Goal: Information Seeking & Learning: Learn about a topic

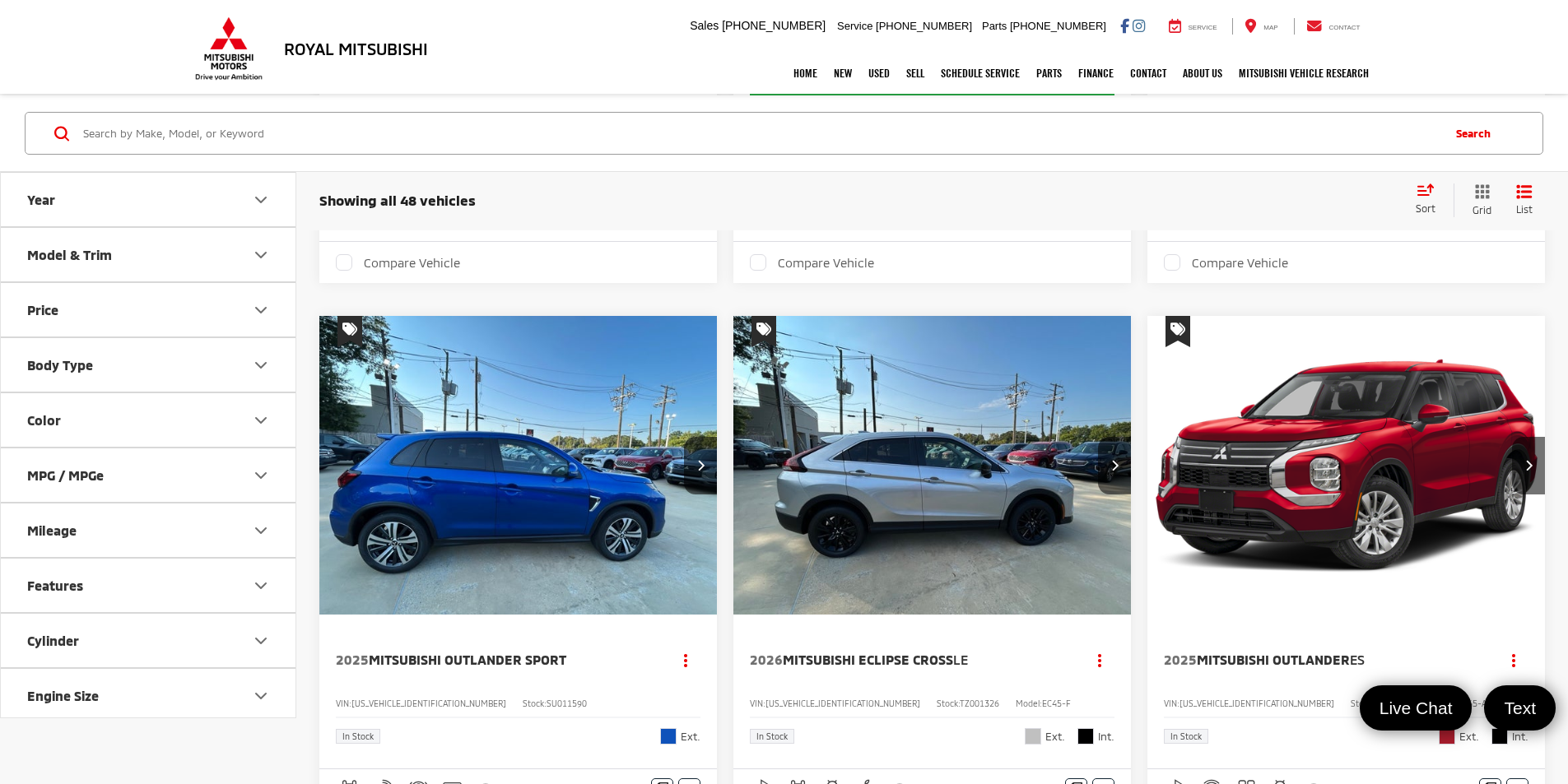
scroll to position [906, 0]
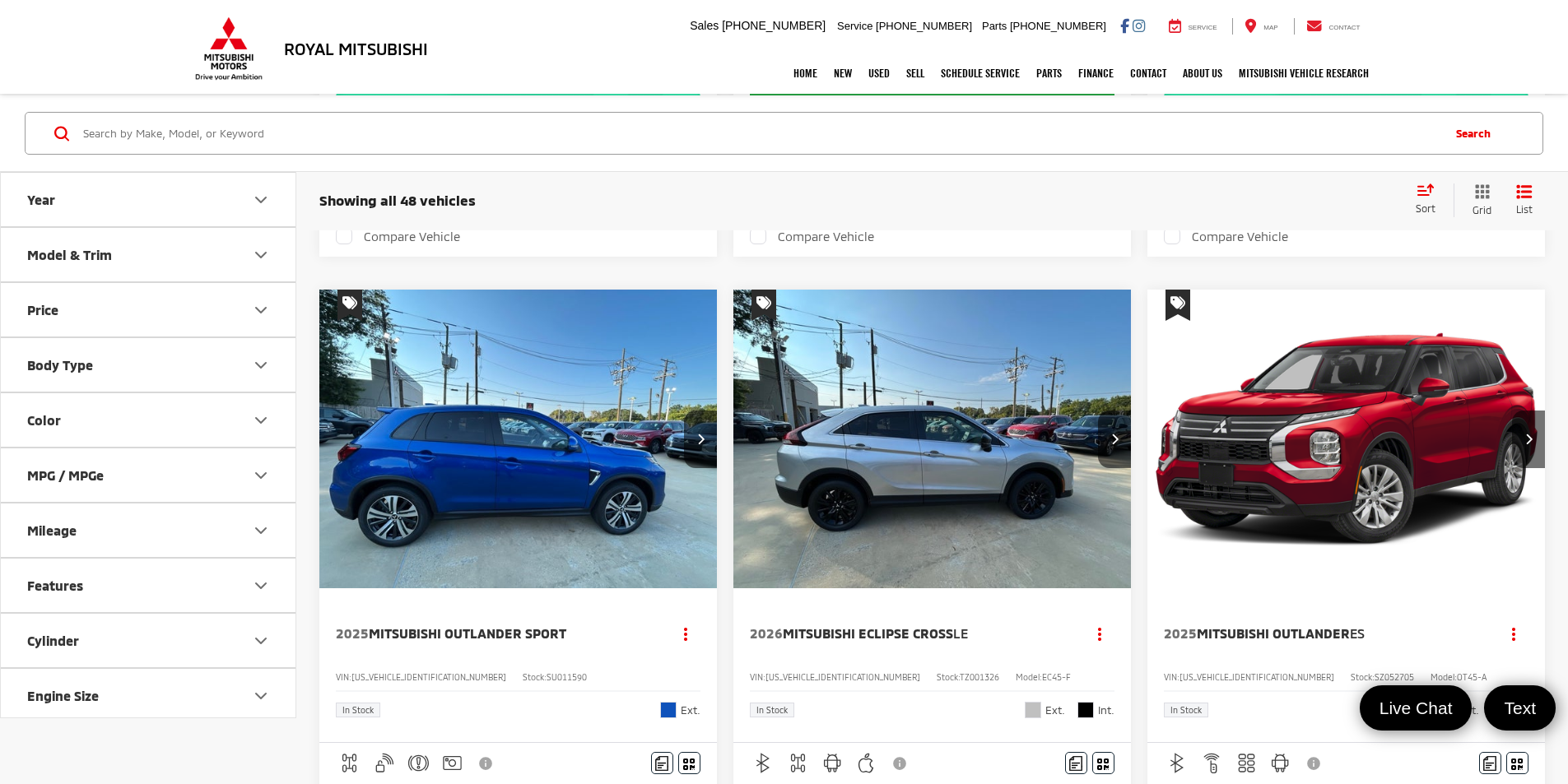
click at [1147, 404] on img "2025 Mitsubishi Outlander ES 0" at bounding box center [1346, 440] width 400 height 301
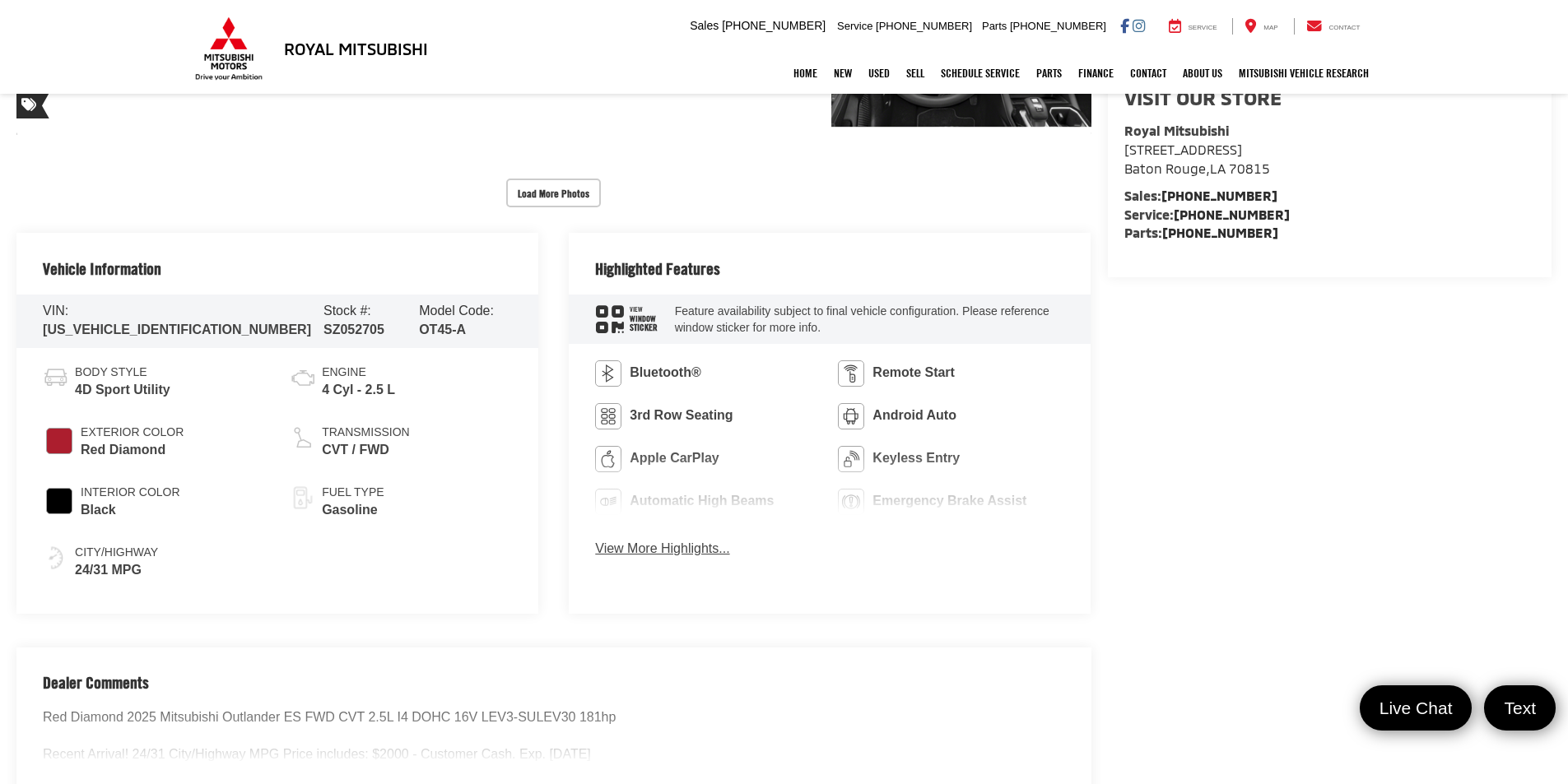
scroll to position [823, 0]
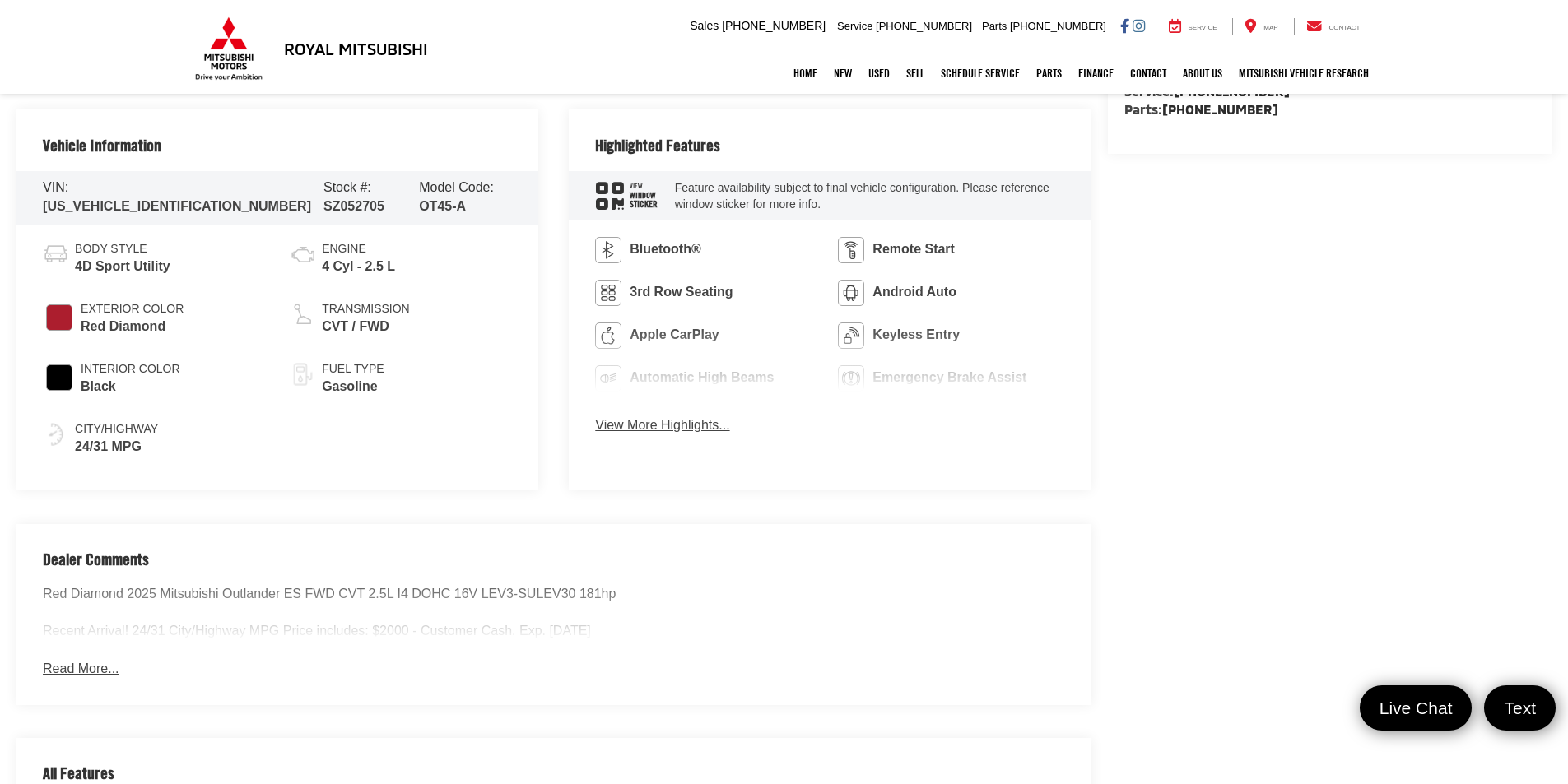
click at [82, 660] on button "Read More..." at bounding box center [80, 669] width 75 height 19
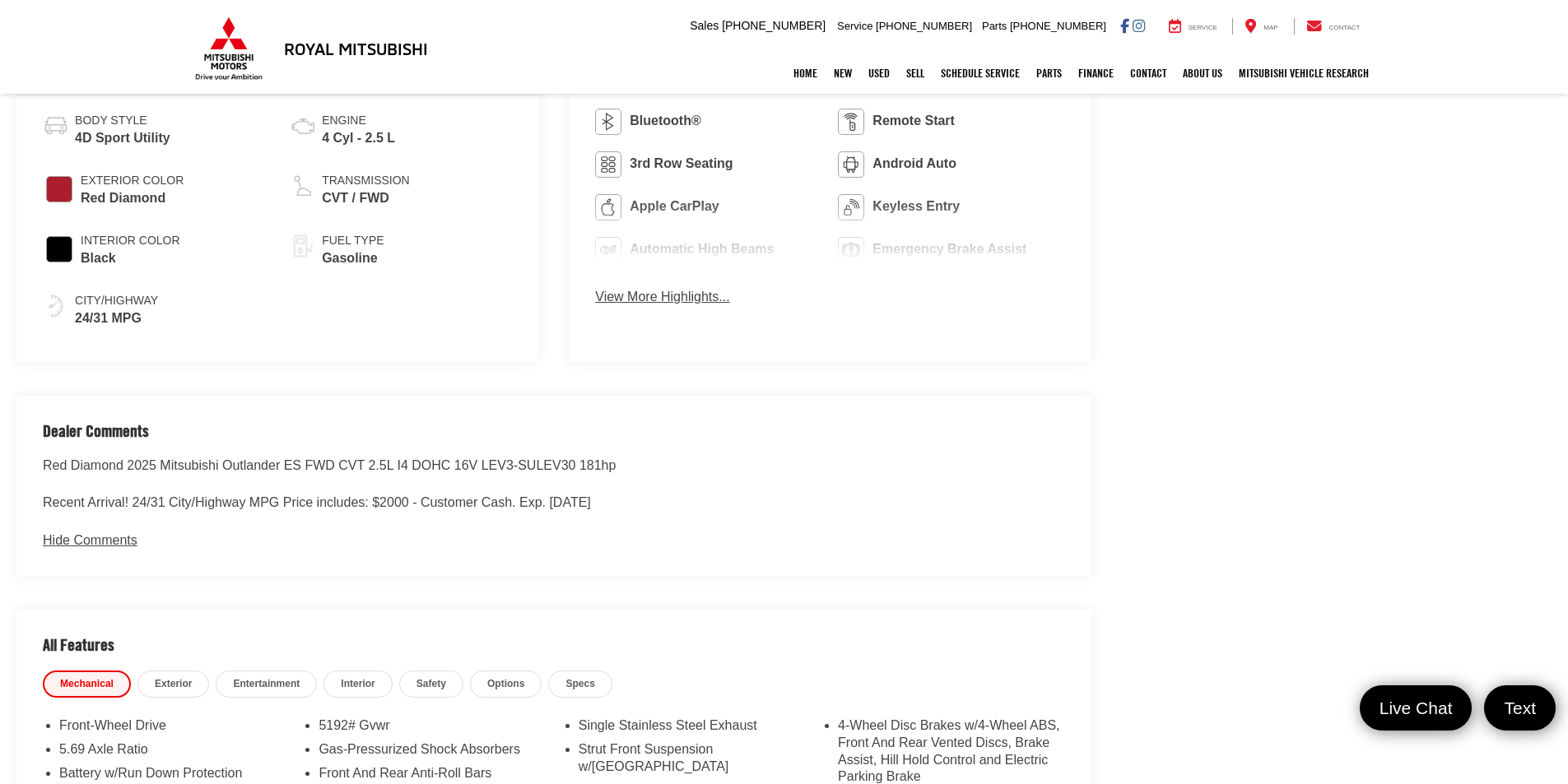
scroll to position [1317, 0]
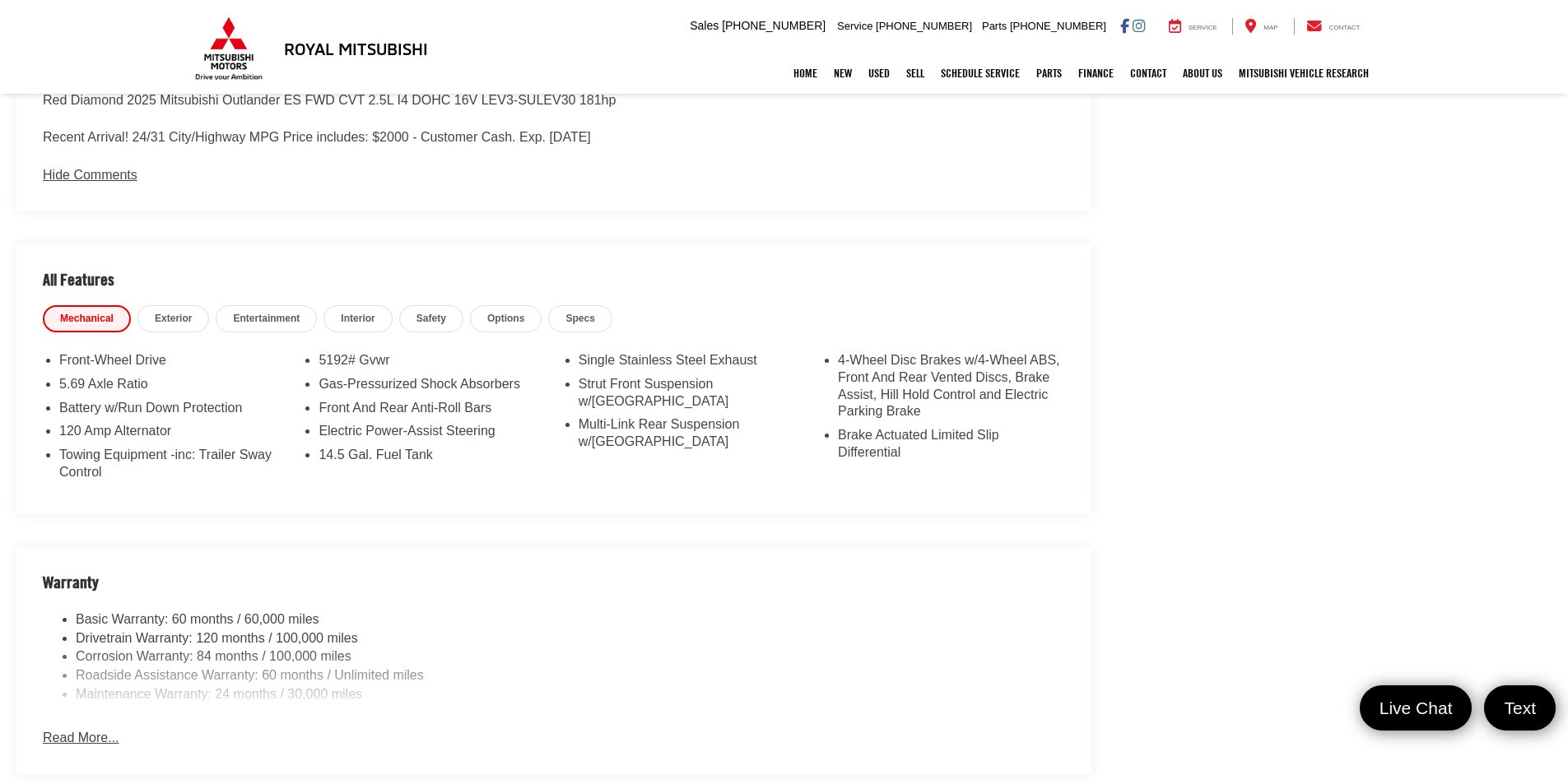
click at [172, 312] on span "Exterior" at bounding box center [173, 319] width 37 height 14
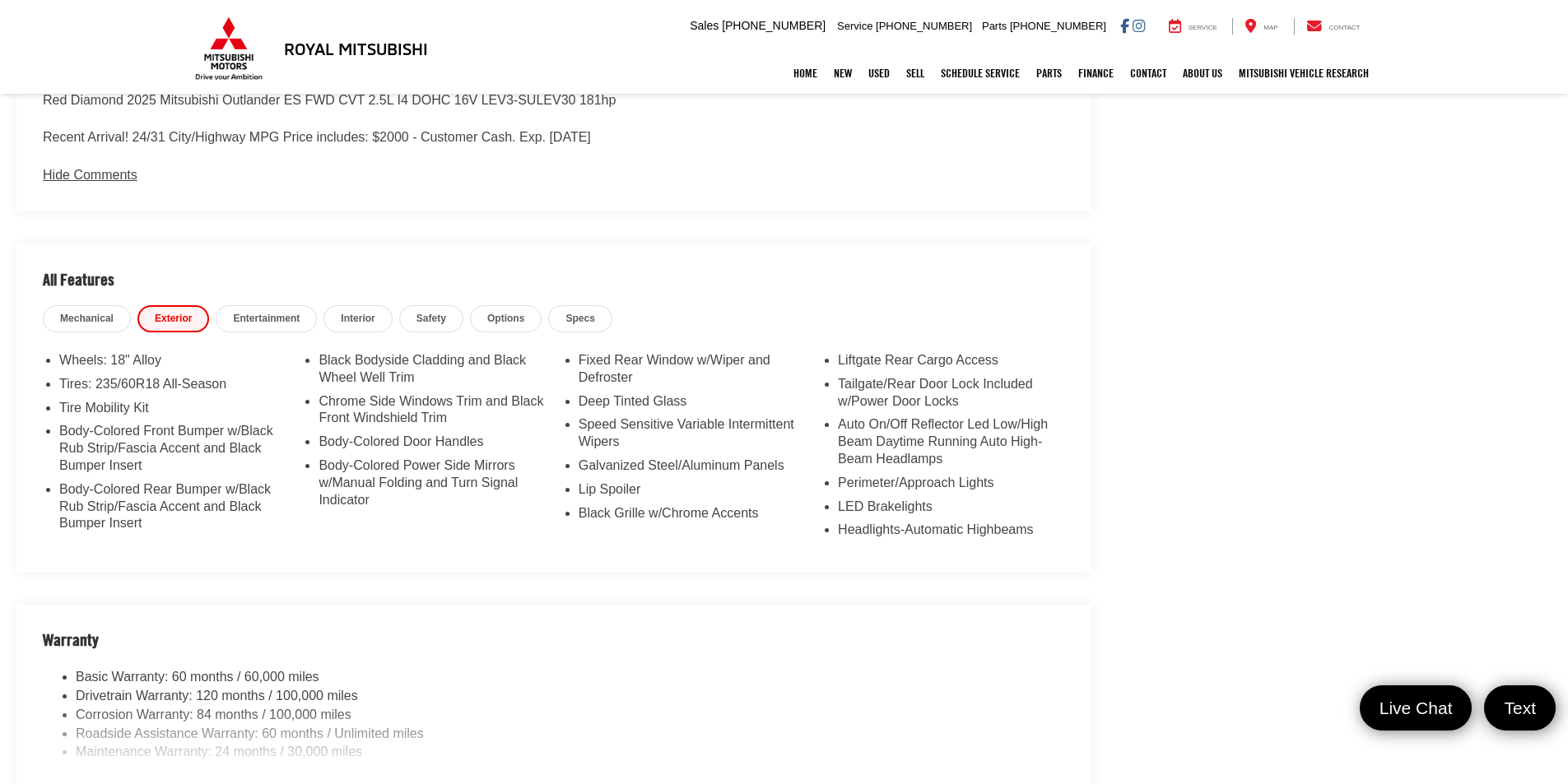
click at [269, 314] on span "Entertainment" at bounding box center [266, 319] width 67 height 14
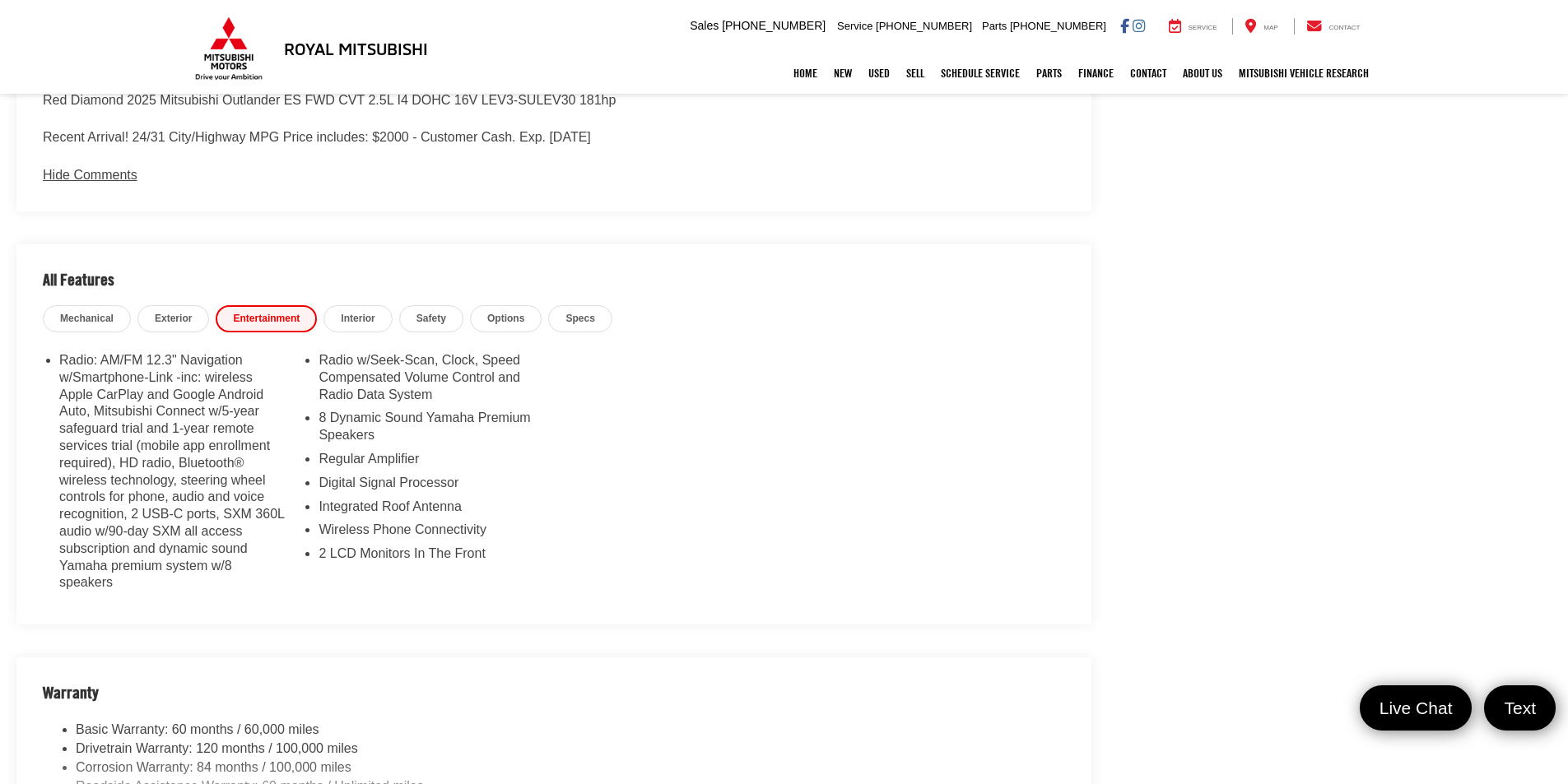
click at [365, 312] on span "Interior" at bounding box center [357, 319] width 34 height 14
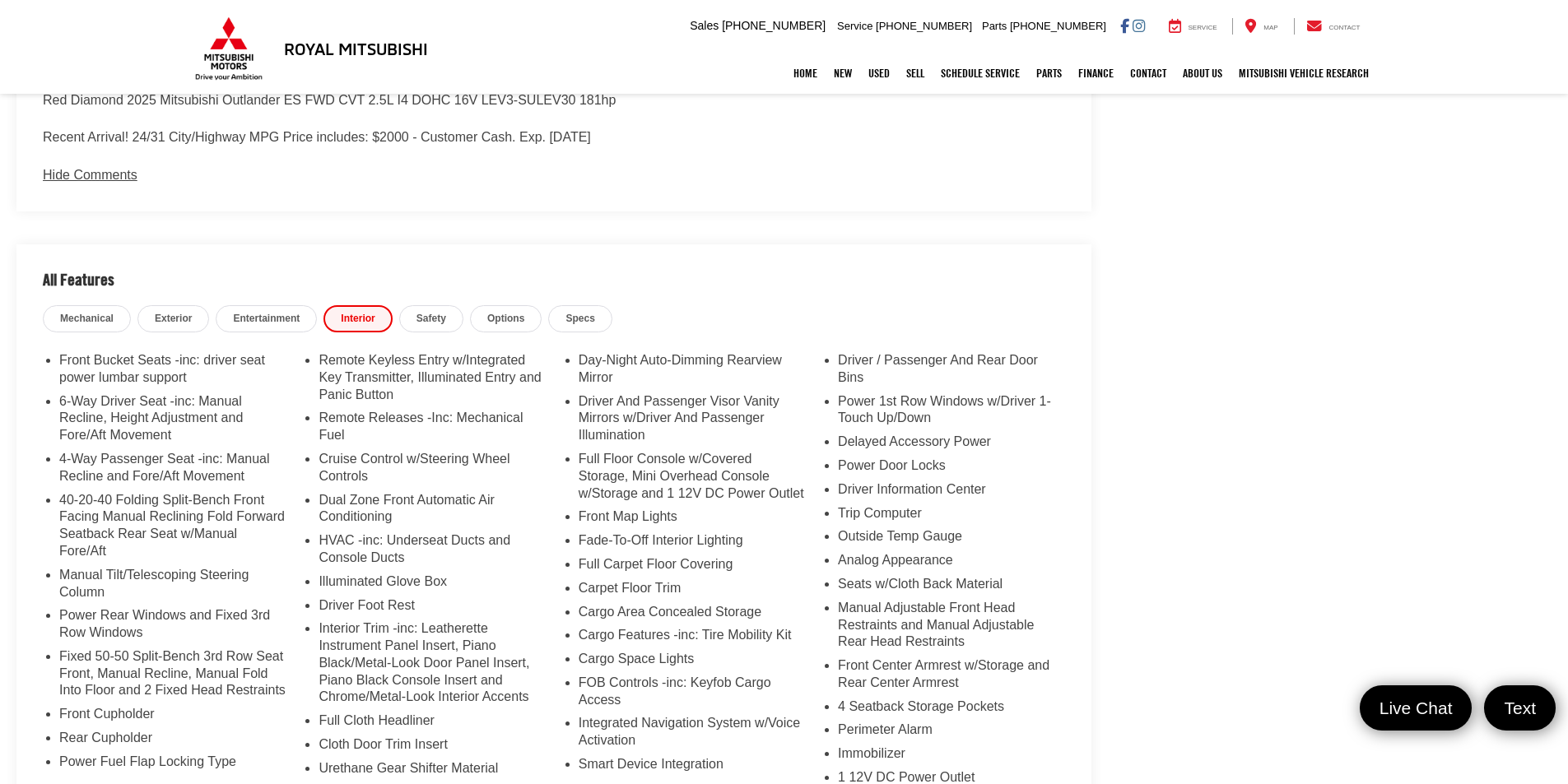
click at [428, 312] on span "Safety" at bounding box center [431, 319] width 29 height 14
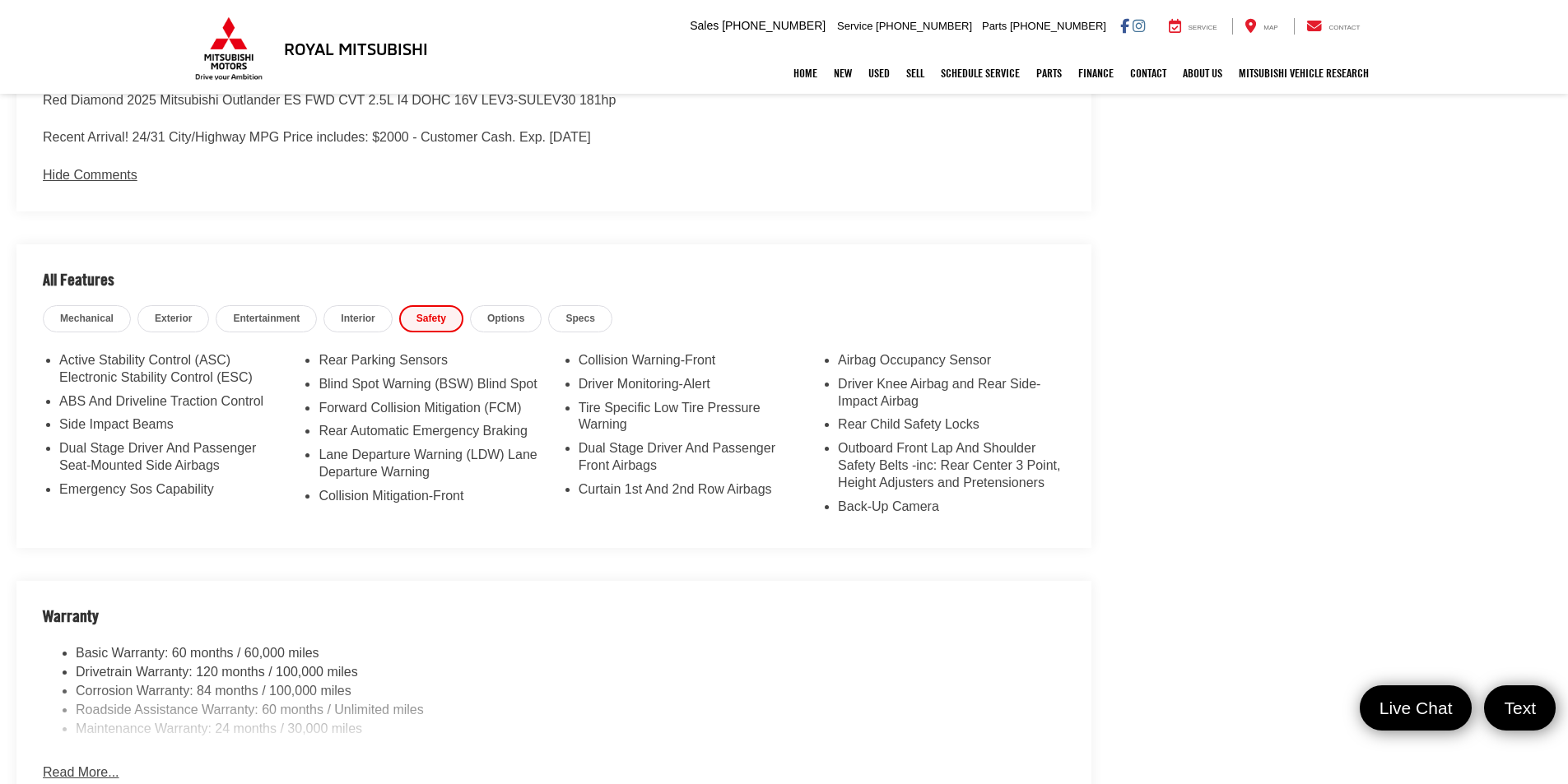
click at [493, 312] on span "Options" at bounding box center [506, 319] width 37 height 14
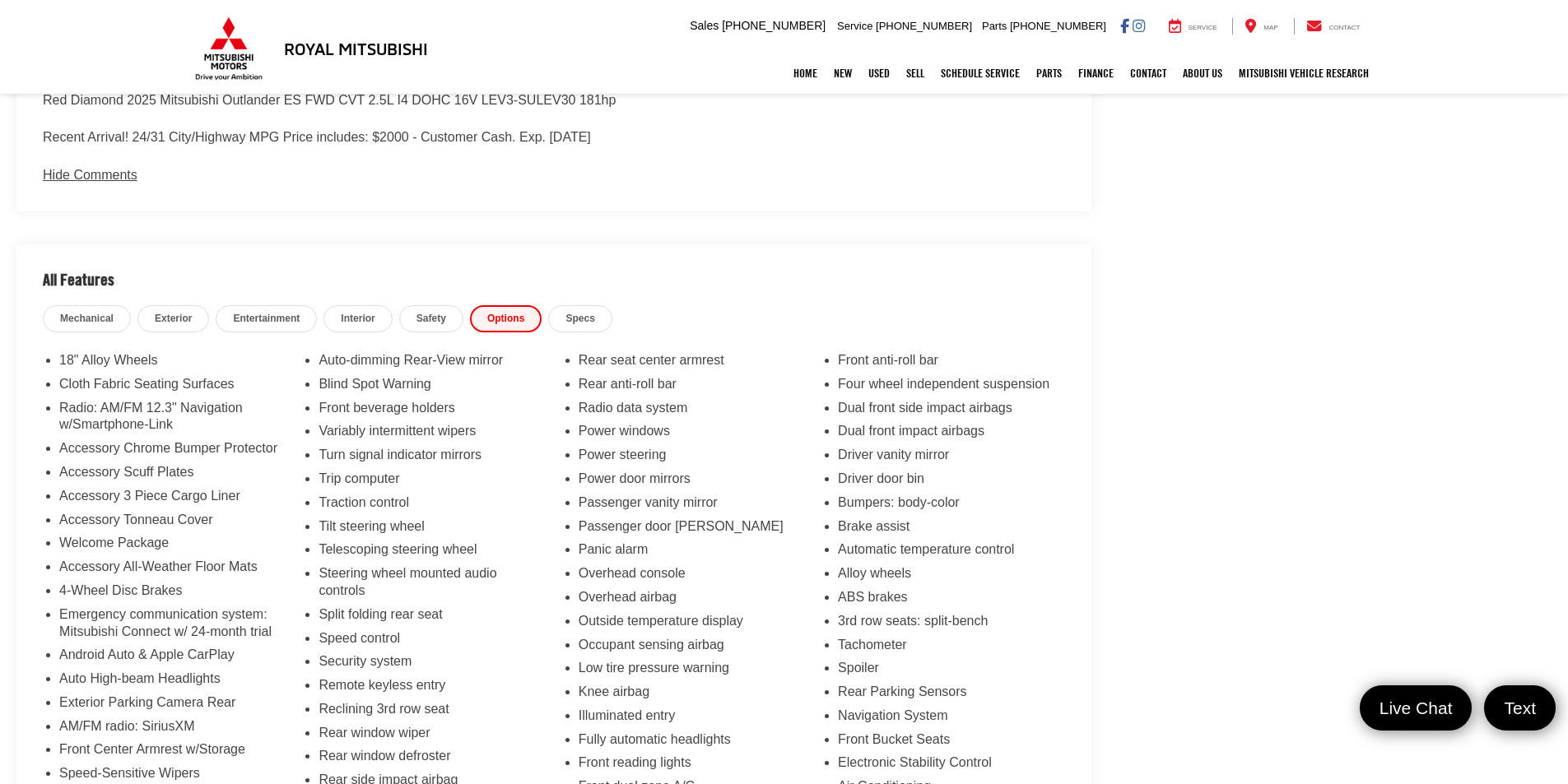
click at [582, 314] on span "Specs" at bounding box center [580, 319] width 28 height 14
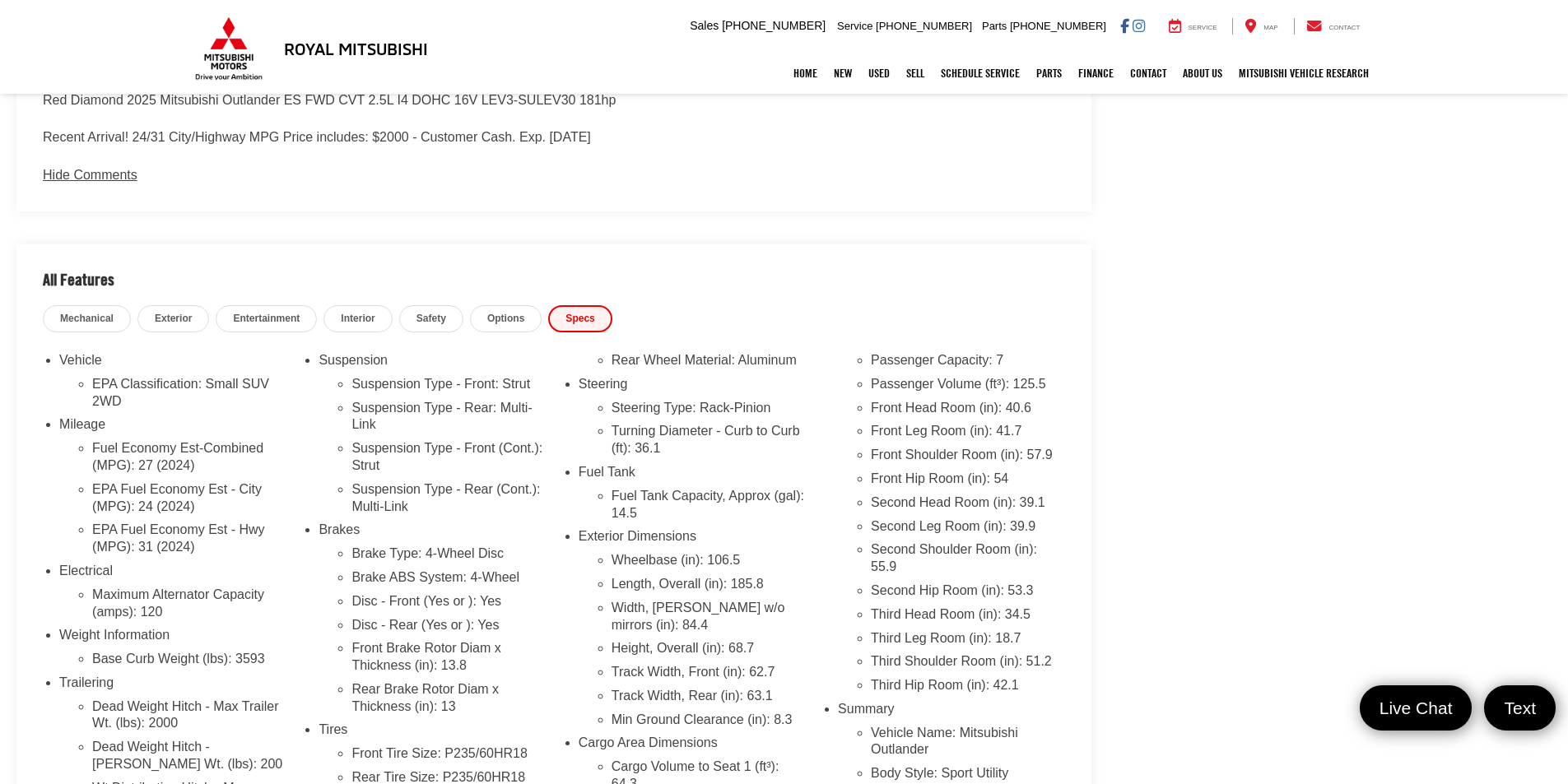
click at [504, 317] on span "Options" at bounding box center [506, 319] width 37 height 14
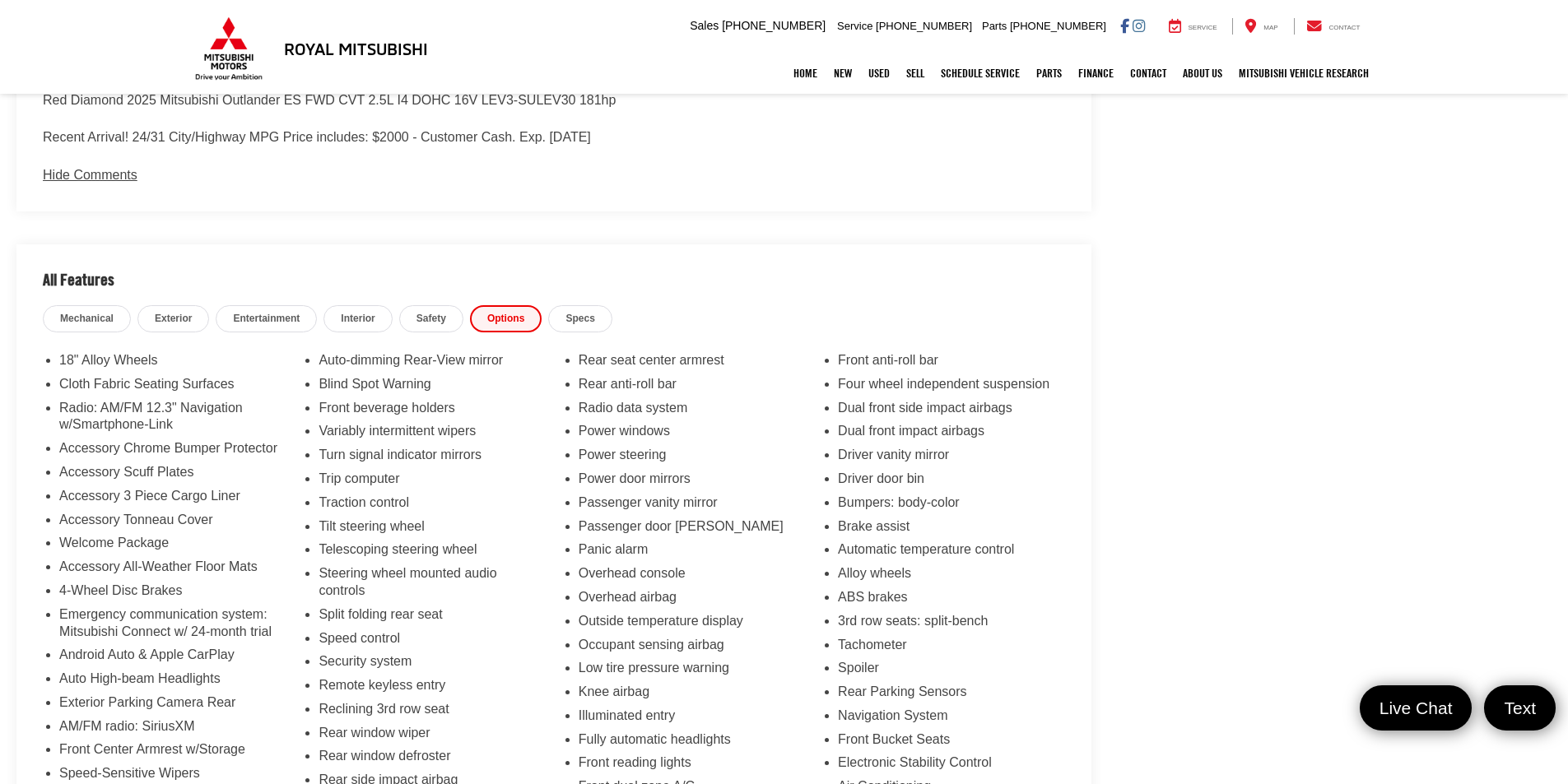
click at [576, 318] on span "Specs" at bounding box center [580, 319] width 28 height 14
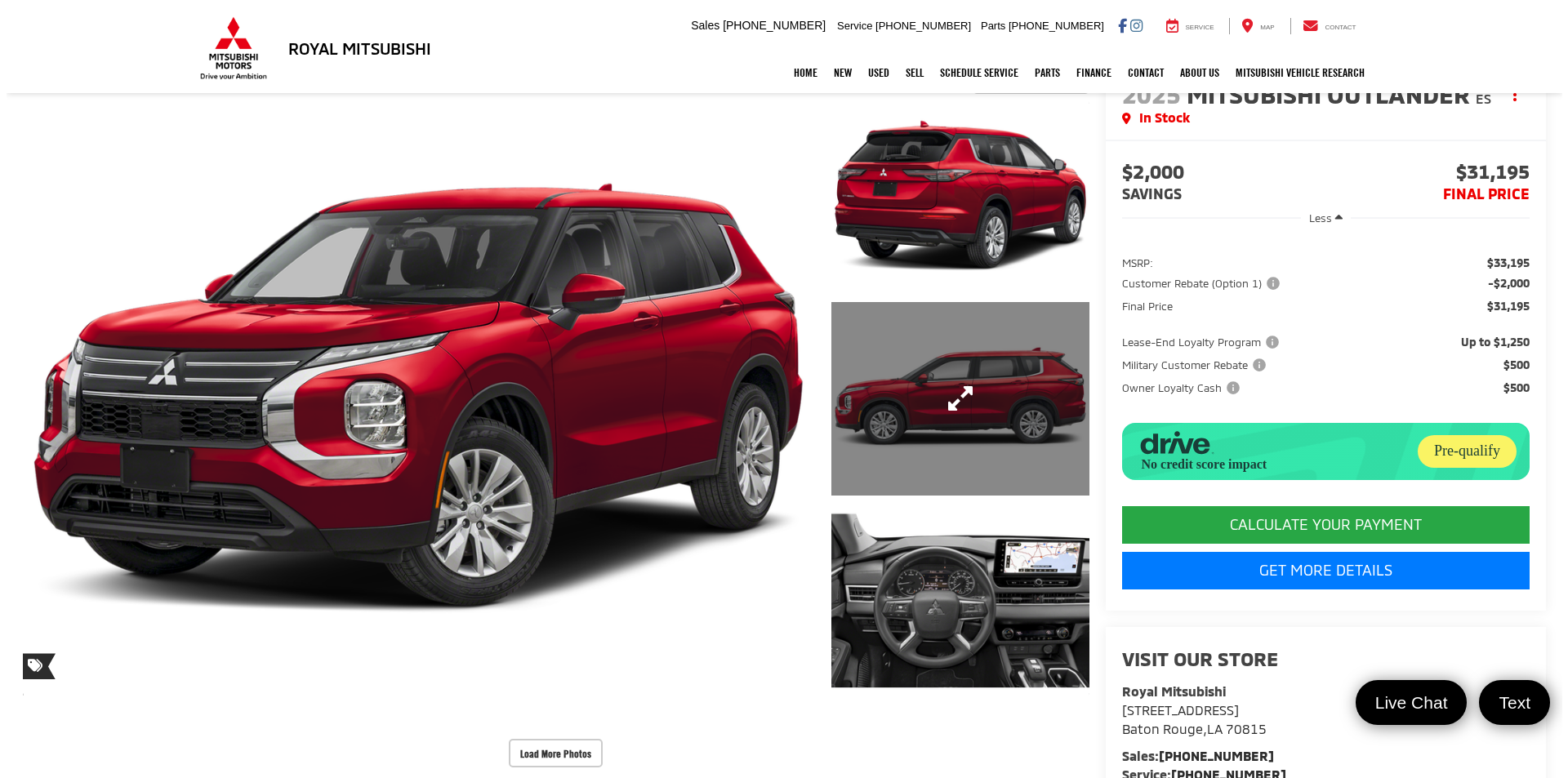
scroll to position [82, 0]
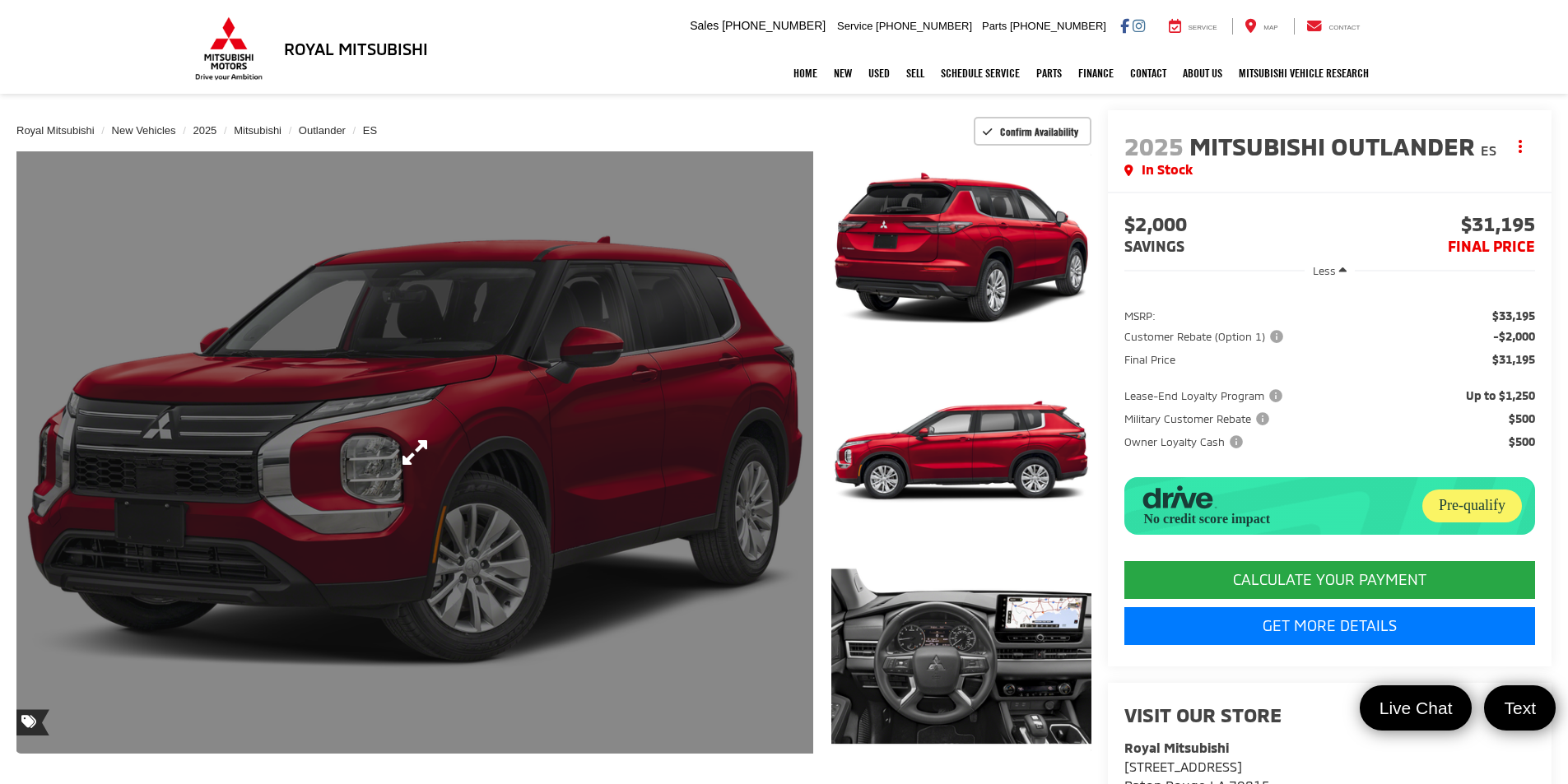
click at [427, 447] on link "Expand Photo 0" at bounding box center [415, 452] width 796 height 602
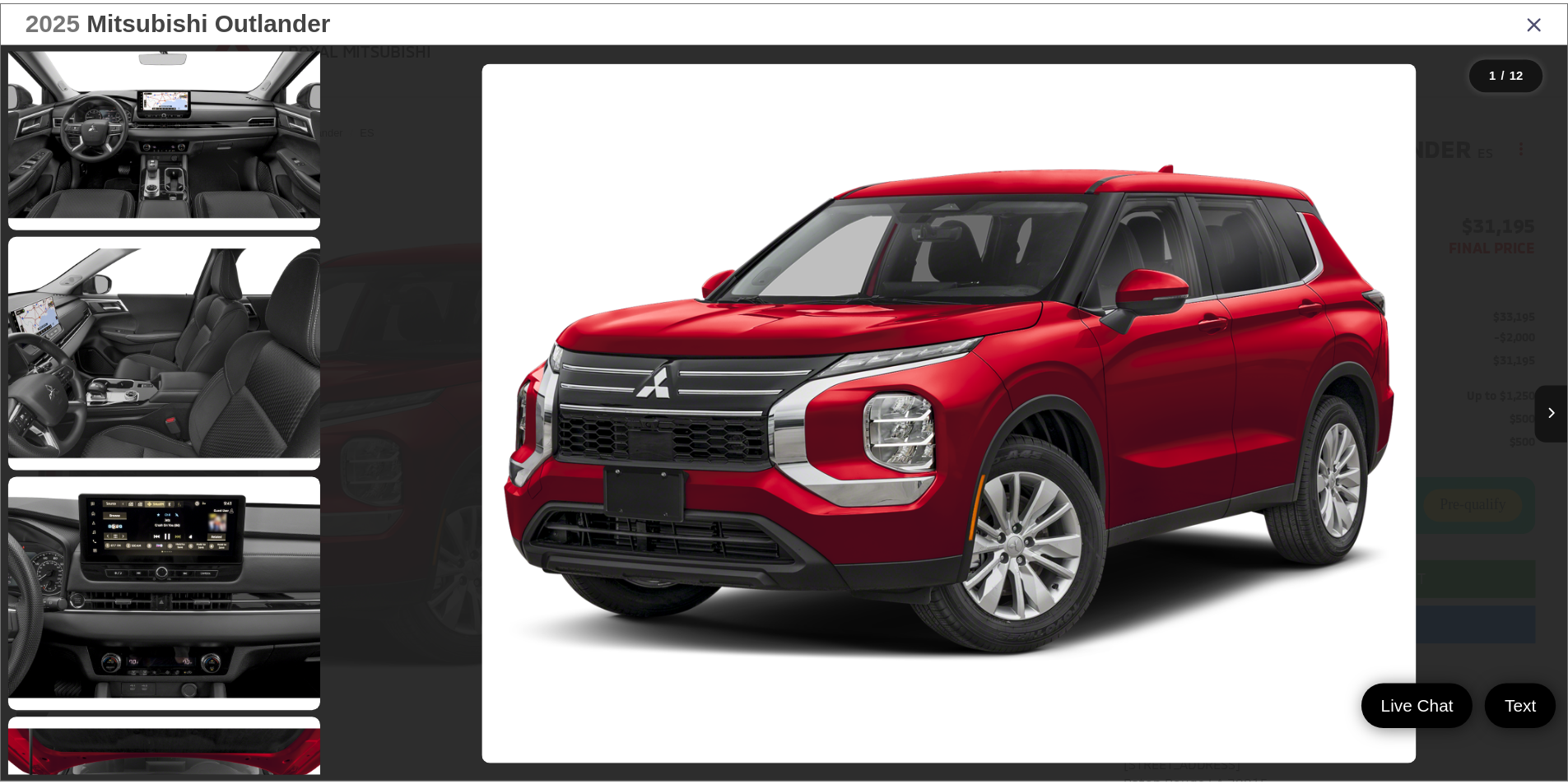
scroll to position [862, 0]
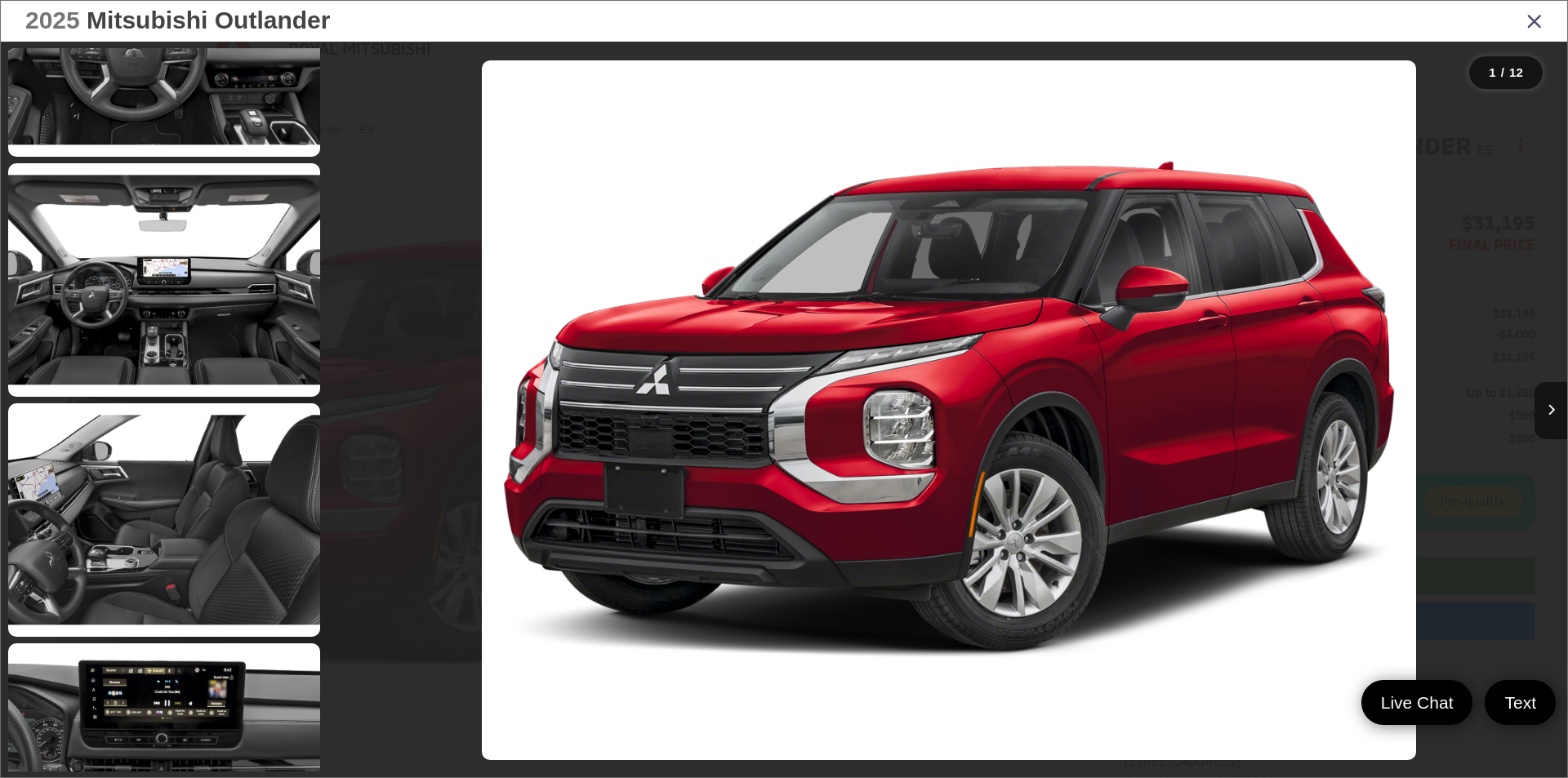
click at [1543, 25] on div "2025 Mitsubishi Outlander" at bounding box center [784, 21] width 1566 height 40
click at [1537, 26] on icon "Close gallery" at bounding box center [1534, 20] width 17 height 21
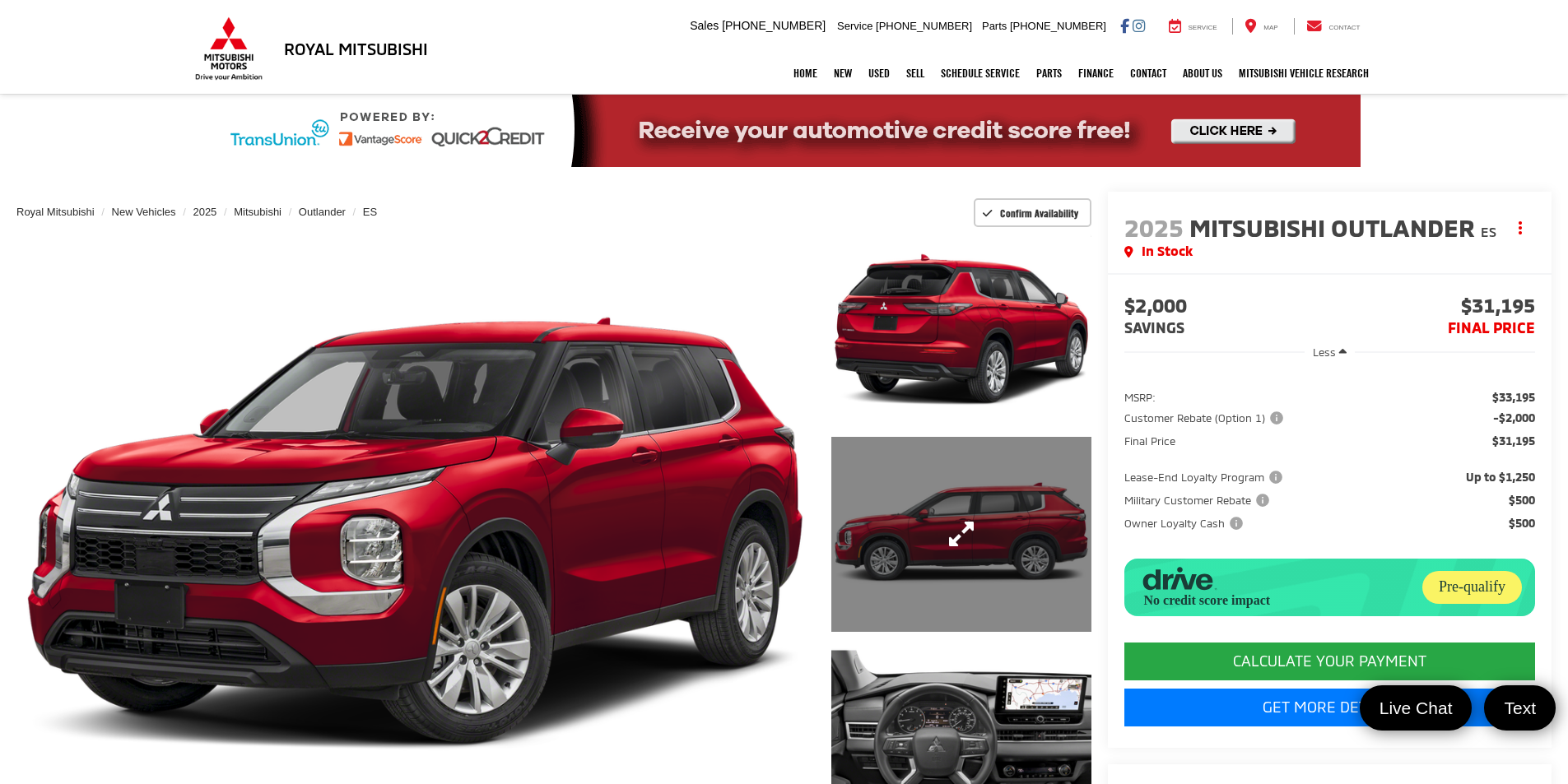
scroll to position [0, 0]
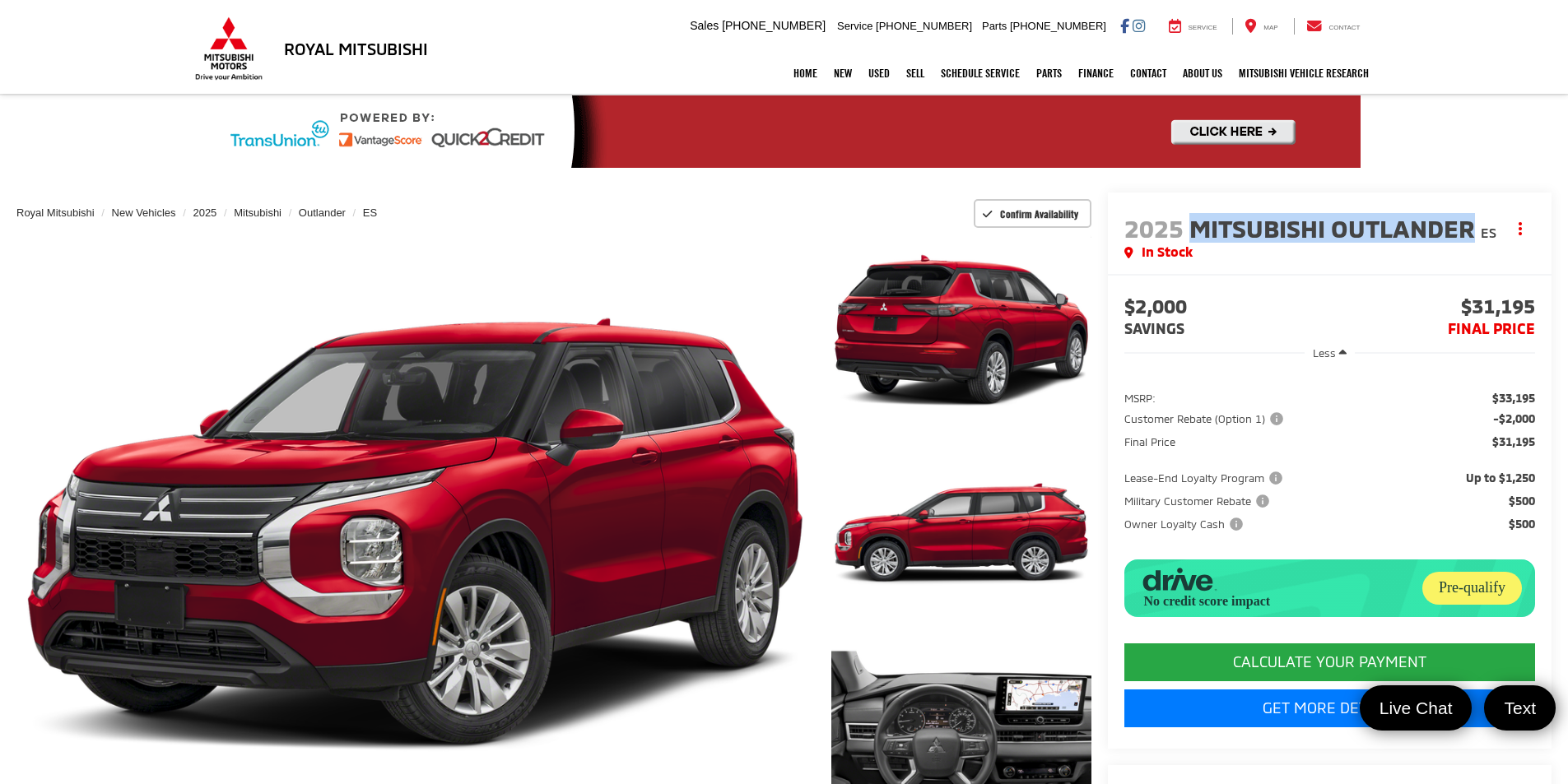
drag, startPoint x: 1192, startPoint y: 234, endPoint x: 1479, endPoint y: 239, distance: 287.0
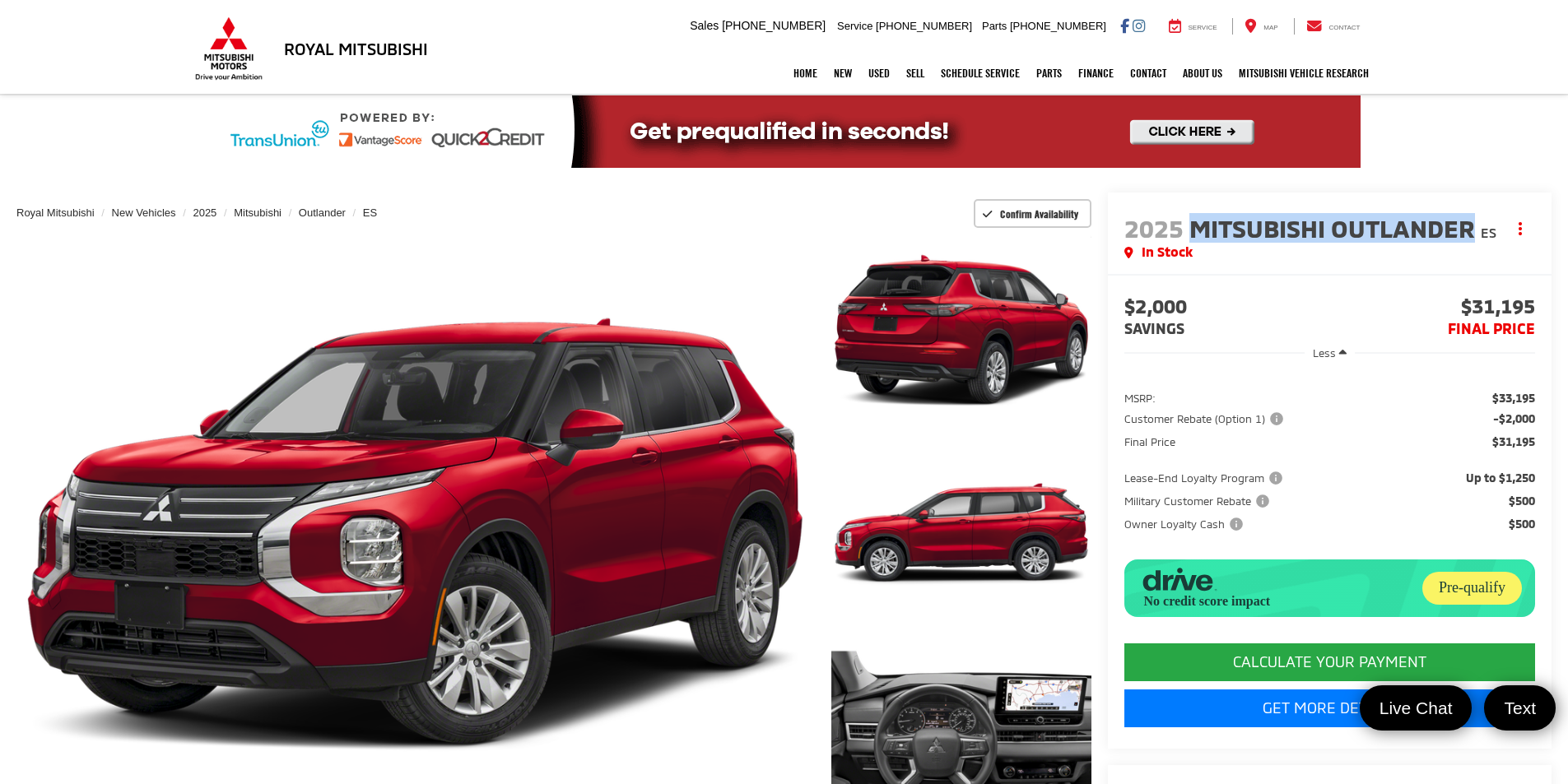
click at [1479, 239] on span "Mitsubishi Outlander" at bounding box center [1335, 227] width 292 height 29
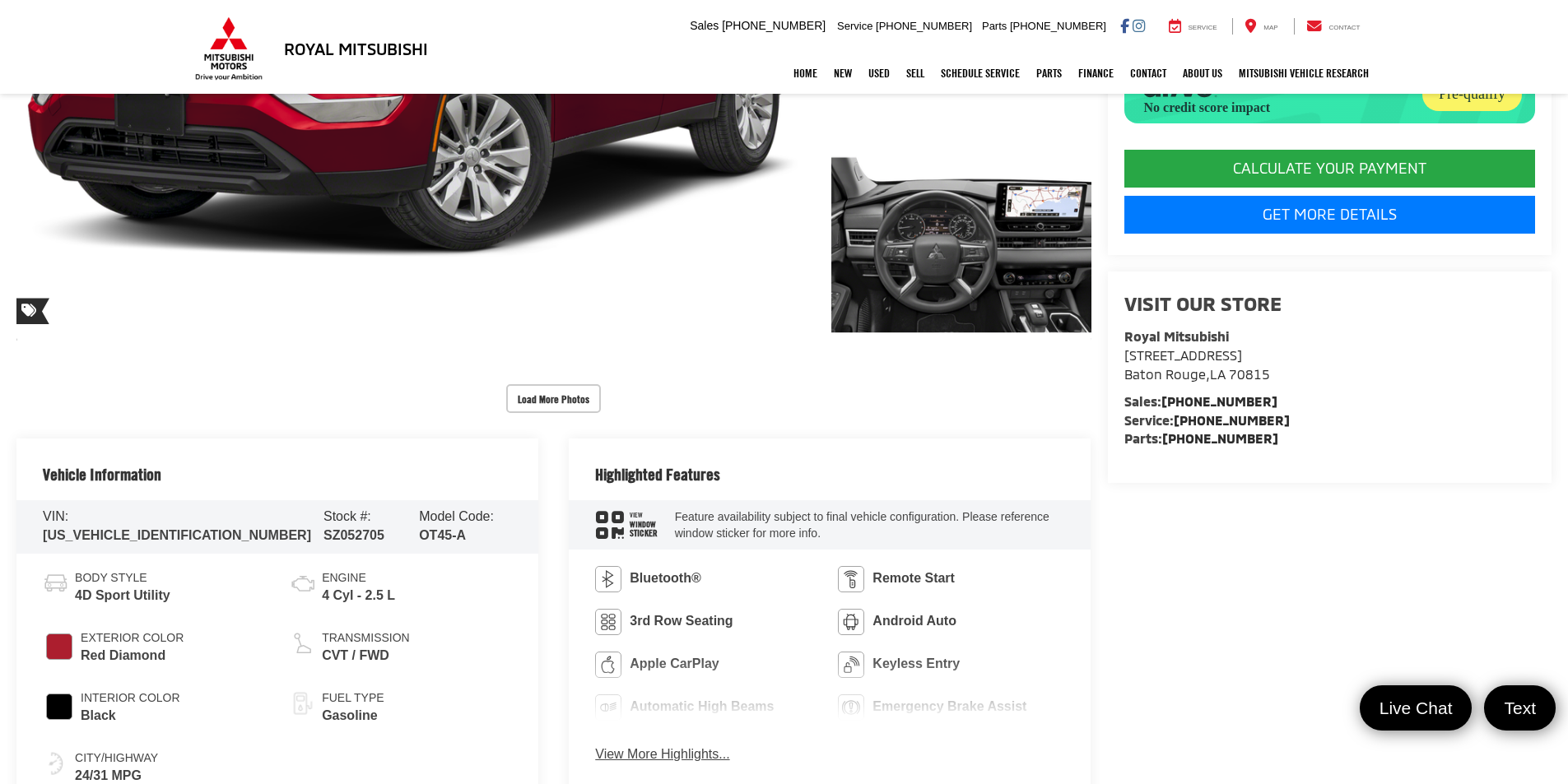
scroll to position [576, 0]
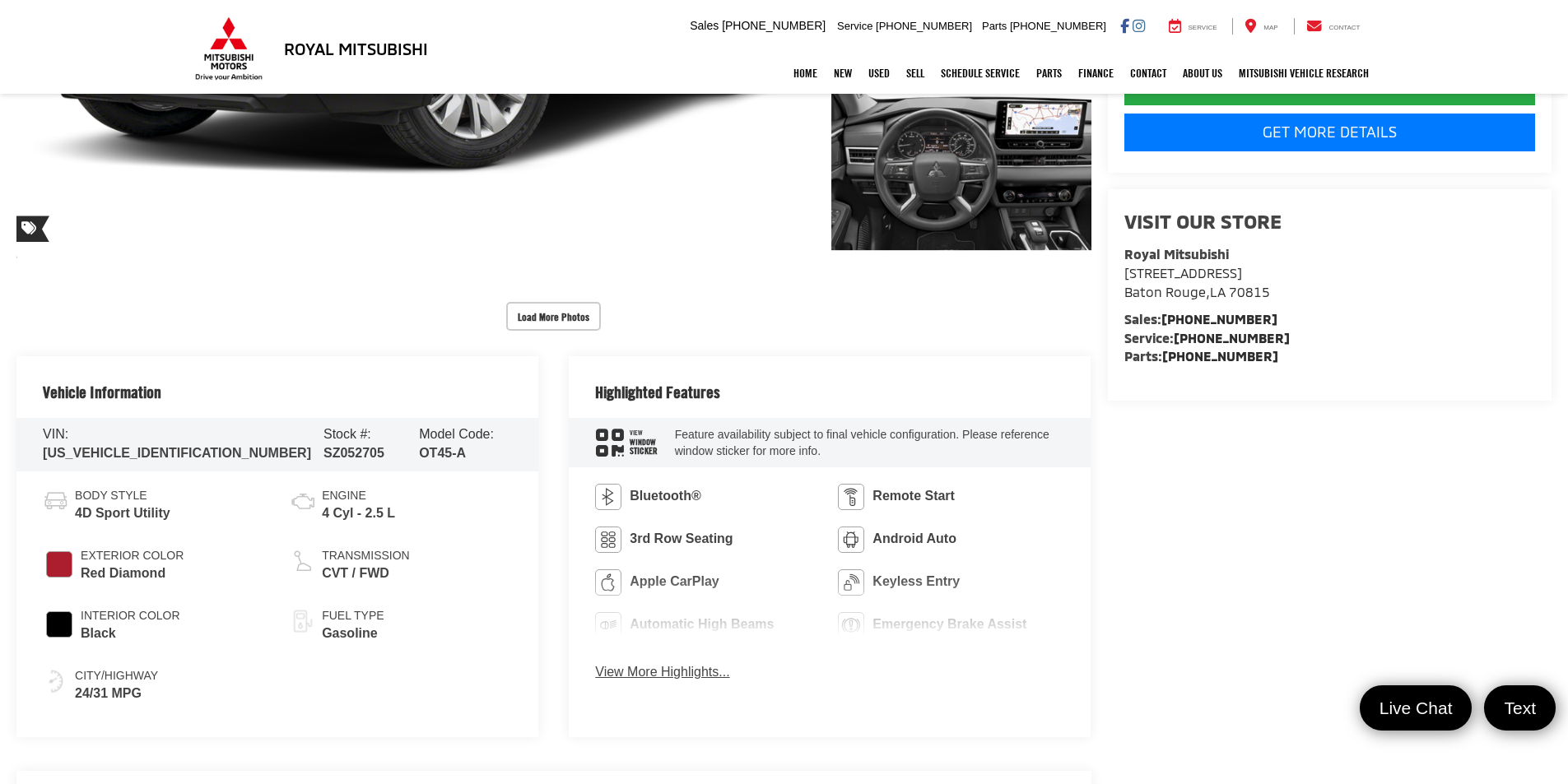
click at [650, 673] on button "View More Highlights..." at bounding box center [662, 672] width 134 height 19
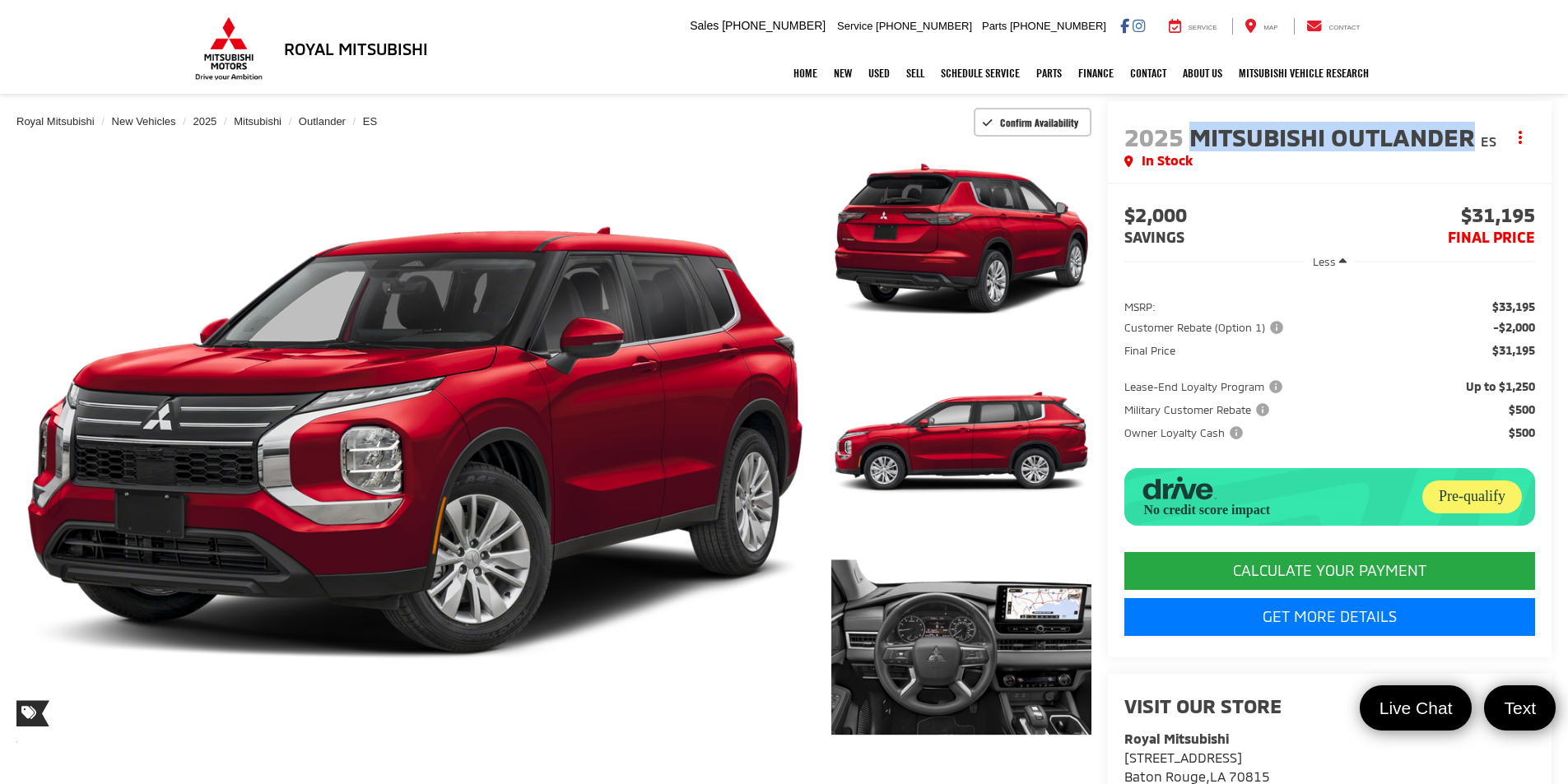
scroll to position [82, 0]
